Goal: Check status: Check status

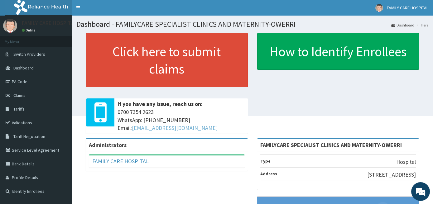
drag, startPoint x: 0, startPoint y: 0, endPoint x: 210, endPoint y: 131, distance: 247.7
click at [210, 131] on div "If you have any issue, reach us on: [PHONE_NUMBER] WhatsApp: 017001580 Email: […" at bounding box center [181, 116] width 134 height 35
click at [252, 115] on div "Click here to submit claims If you have any issue, reach us on: [PHONE_NUMBER] …" at bounding box center [167, 85] width 172 height 105
click at [40, 88] on link "PA Code" at bounding box center [36, 82] width 72 height 14
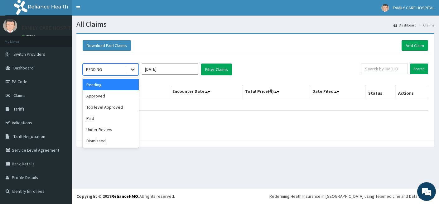
click at [130, 67] on icon at bounding box center [133, 69] width 6 height 6
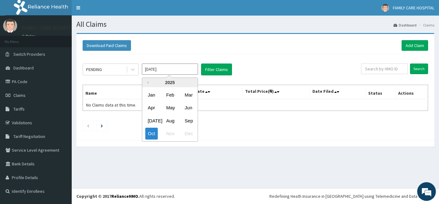
click at [192, 66] on input "[DATE]" at bounding box center [170, 69] width 56 height 11
click at [191, 118] on div "Sep" at bounding box center [188, 121] width 12 height 12
click at [175, 70] on input "[DATE]" at bounding box center [170, 69] width 56 height 11
click at [152, 134] on div "Oct" at bounding box center [151, 134] width 12 height 12
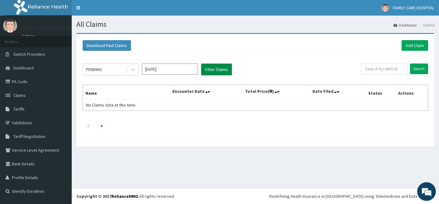
click at [211, 69] on button "Filter Claims" at bounding box center [216, 70] width 31 height 12
click at [130, 70] on div at bounding box center [132, 69] width 11 height 11
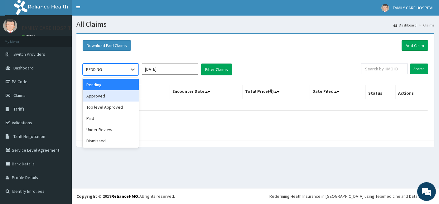
click at [111, 95] on div "Approved" at bounding box center [111, 95] width 56 height 11
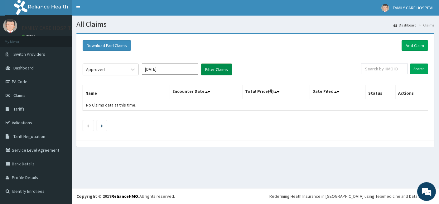
click at [217, 71] on button "Filter Claims" at bounding box center [216, 70] width 31 height 12
click at [133, 69] on icon at bounding box center [133, 69] width 6 height 6
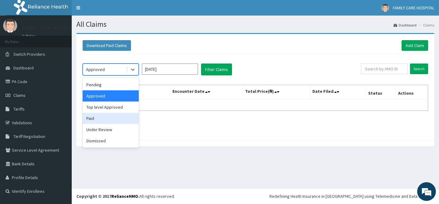
click at [115, 117] on div "Paid" at bounding box center [111, 118] width 56 height 11
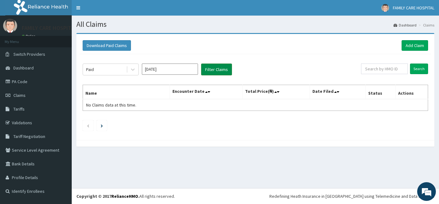
click at [206, 69] on button "Filter Claims" at bounding box center [216, 70] width 31 height 12
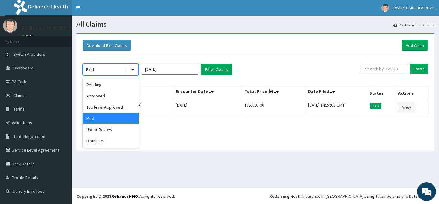
click at [135, 70] on icon at bounding box center [133, 69] width 6 height 6
click at [120, 130] on div "Under Review" at bounding box center [111, 129] width 56 height 11
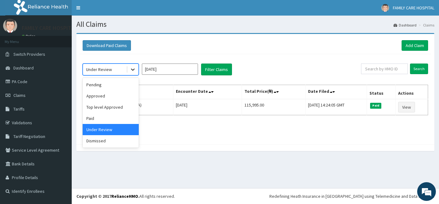
click at [135, 71] on icon at bounding box center [133, 69] width 6 height 6
click at [105, 144] on div "Dismissed" at bounding box center [111, 140] width 56 height 11
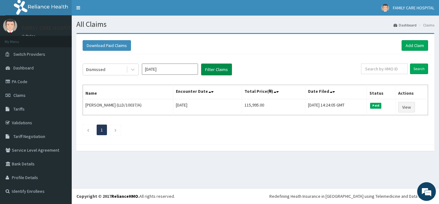
click at [225, 69] on button "Filter Claims" at bounding box center [216, 70] width 31 height 12
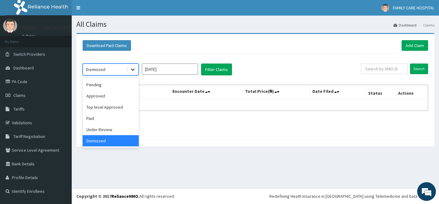
click at [135, 67] on icon at bounding box center [133, 69] width 6 height 6
click at [111, 120] on div "Paid" at bounding box center [111, 118] width 56 height 11
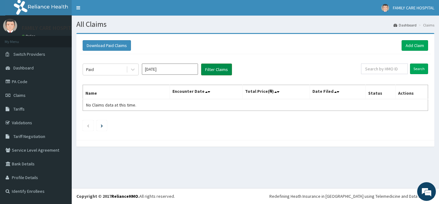
click at [222, 68] on button "Filter Claims" at bounding box center [216, 70] width 31 height 12
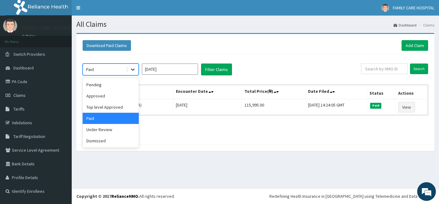
click at [130, 68] on div at bounding box center [132, 69] width 11 height 11
click at [113, 110] on div "Top level Approved" at bounding box center [111, 107] width 56 height 11
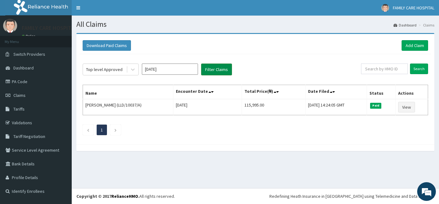
click at [220, 66] on button "Filter Claims" at bounding box center [216, 70] width 31 height 12
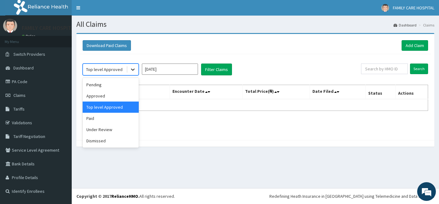
click at [128, 68] on div at bounding box center [132, 69] width 11 height 11
click at [117, 96] on div "Approved" at bounding box center [111, 95] width 56 height 11
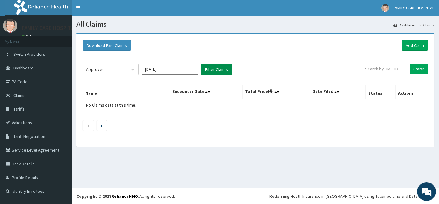
click at [212, 68] on button "Filter Claims" at bounding box center [216, 70] width 31 height 12
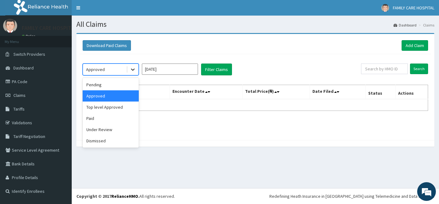
click at [131, 71] on icon at bounding box center [133, 69] width 6 height 6
click at [127, 84] on div "Pending" at bounding box center [111, 84] width 56 height 11
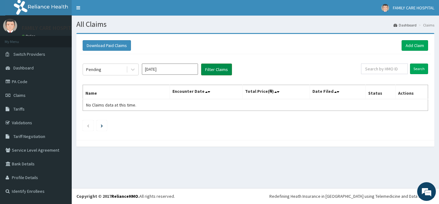
click at [221, 65] on button "Filter Claims" at bounding box center [216, 70] width 31 height 12
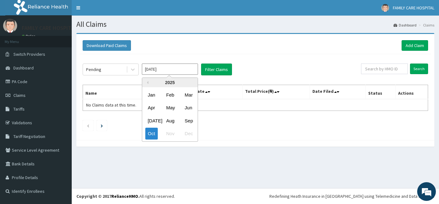
drag, startPoint x: 169, startPoint y: 69, endPoint x: 186, endPoint y: 122, distance: 55.4
click at [186, 75] on input "[DATE]" at bounding box center [170, 69] width 56 height 11
click at [186, 122] on div "Sep" at bounding box center [188, 121] width 12 height 12
type input "[DATE]"
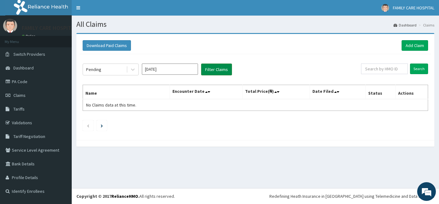
click at [207, 70] on button "Filter Claims" at bounding box center [216, 70] width 31 height 12
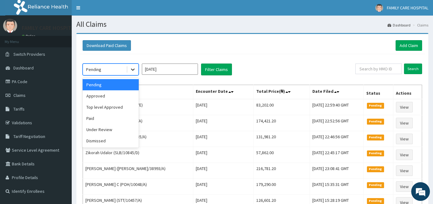
click at [135, 70] on icon at bounding box center [133, 69] width 6 height 6
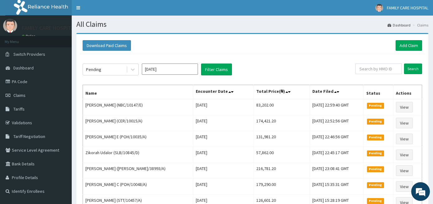
click at [180, 92] on th "Name" at bounding box center [138, 92] width 110 height 14
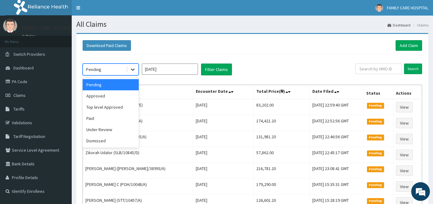
click at [134, 67] on icon at bounding box center [133, 69] width 6 height 6
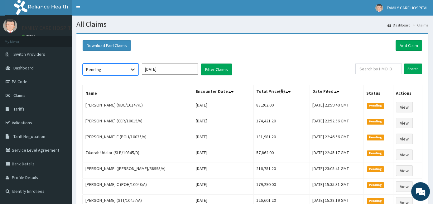
click at [134, 67] on icon at bounding box center [133, 69] width 6 height 6
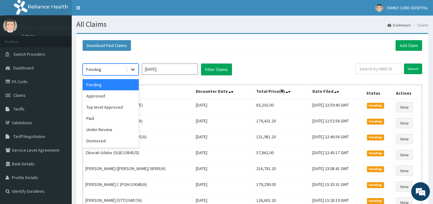
click at [134, 67] on icon at bounding box center [133, 69] width 6 height 6
click at [124, 95] on div "Approved" at bounding box center [111, 95] width 56 height 11
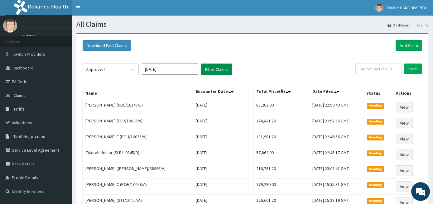
click at [220, 67] on button "Filter Claims" at bounding box center [216, 70] width 31 height 12
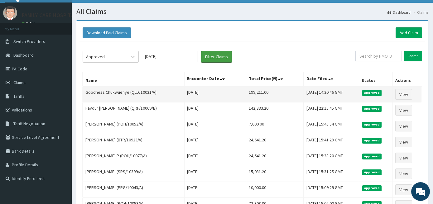
scroll to position [12, 0]
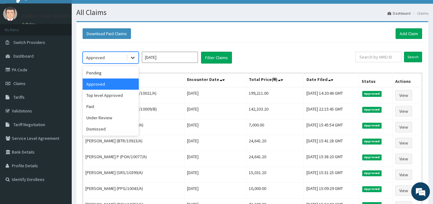
click at [131, 53] on div at bounding box center [132, 57] width 11 height 11
click at [116, 93] on div "Top level Approved" at bounding box center [111, 95] width 56 height 11
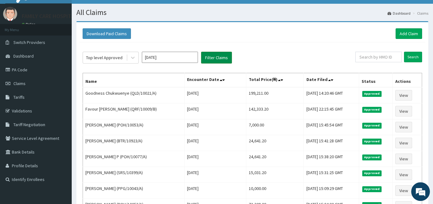
click at [212, 55] on button "Filter Claims" at bounding box center [216, 58] width 31 height 12
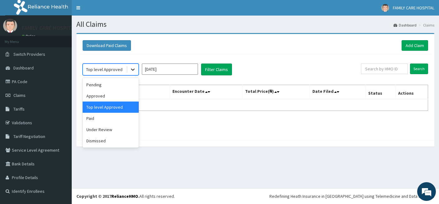
click at [134, 73] on div at bounding box center [132, 69] width 11 height 11
click at [118, 113] on div "Paid" at bounding box center [111, 118] width 56 height 11
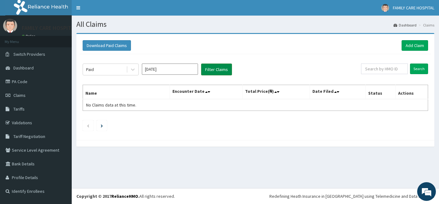
click at [217, 67] on button "Filter Claims" at bounding box center [216, 70] width 31 height 12
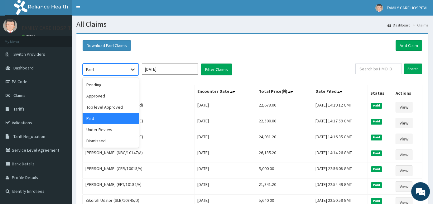
click at [135, 72] on icon at bounding box center [133, 69] width 6 height 6
click at [116, 131] on div "Under Review" at bounding box center [111, 129] width 56 height 11
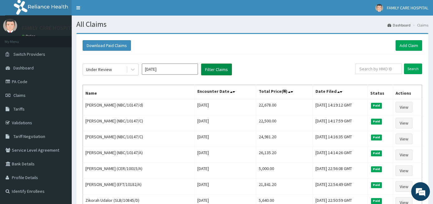
click at [212, 68] on button "Filter Claims" at bounding box center [216, 70] width 31 height 12
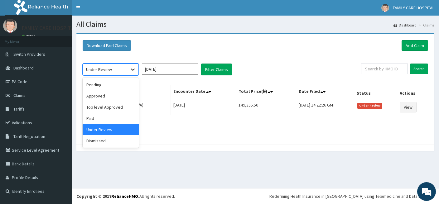
click at [133, 68] on icon at bounding box center [133, 69] width 6 height 6
click at [129, 143] on div "Dismissed" at bounding box center [111, 140] width 56 height 11
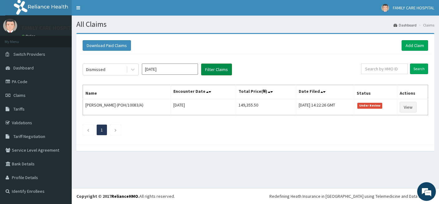
click at [225, 71] on button "Filter Claims" at bounding box center [216, 70] width 31 height 12
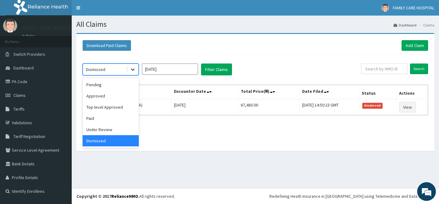
click at [132, 72] on icon at bounding box center [133, 69] width 6 height 6
click at [115, 130] on div "Under Review" at bounding box center [111, 129] width 56 height 11
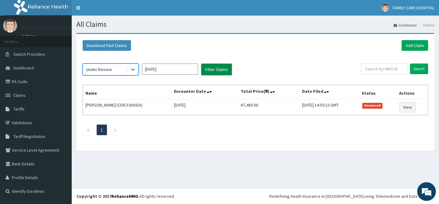
click at [221, 66] on button "Filter Claims" at bounding box center [216, 70] width 31 height 12
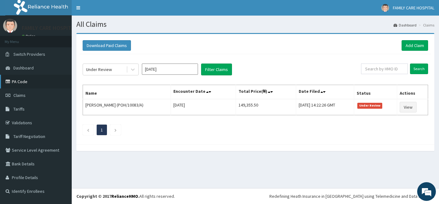
click at [33, 83] on link "PA Code" at bounding box center [36, 82] width 72 height 14
